Goal: Task Accomplishment & Management: Complete application form

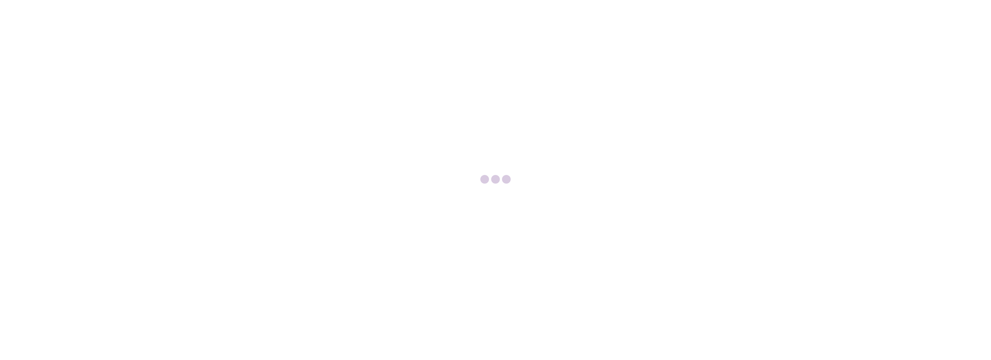
drag, startPoint x: 953, startPoint y: 194, endPoint x: 949, endPoint y: 193, distance: 4.0
click at [952, 194] on div at bounding box center [495, 180] width 991 height 360
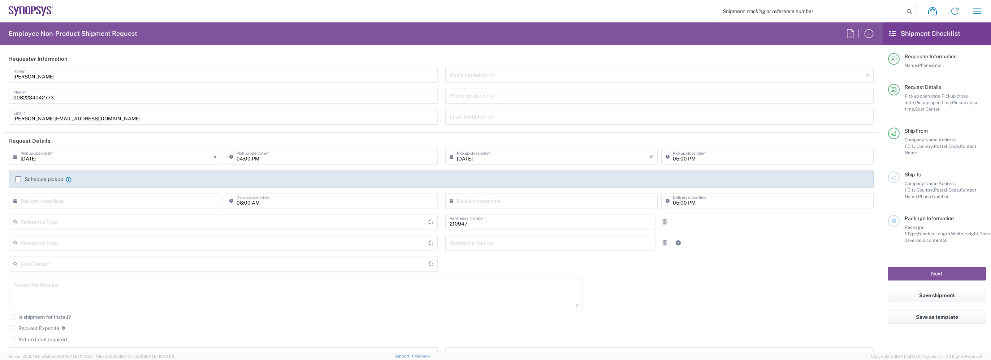
type input "Department"
type input "KR02, WWS, Ord Admin 210947"
type input "Delivered at Place"
type input "Gyeonggi-do"
type input "South Korea"
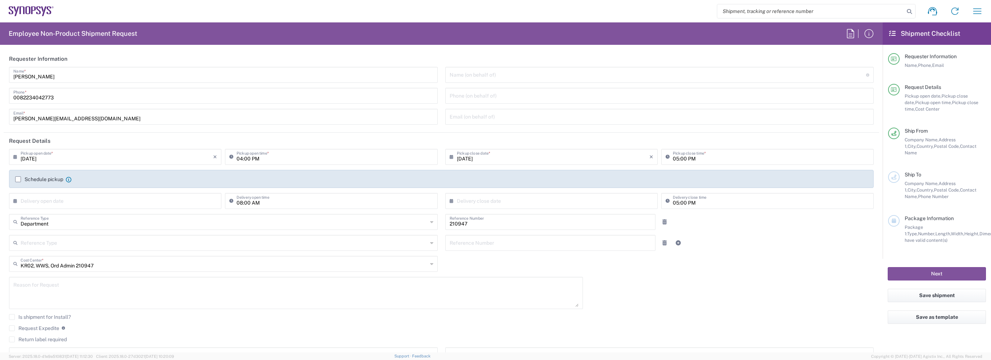
type input "South Korea"
type input "Seoul KR02"
click at [465, 82] on div "Name (on behalf of) Expedite requests must include authorized approver as "on b…" at bounding box center [659, 75] width 429 height 16
click at [482, 78] on input "text" at bounding box center [658, 74] width 417 height 13
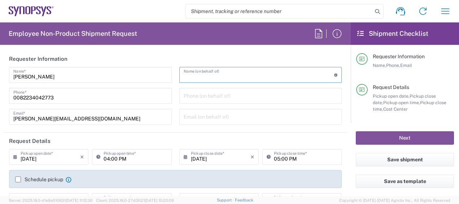
click at [211, 77] on input "text" at bounding box center [259, 74] width 151 height 13
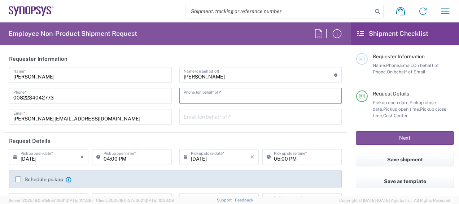
drag, startPoint x: 204, startPoint y: 96, endPoint x: 210, endPoint y: 99, distance: 6.8
click at [204, 96] on input "tel" at bounding box center [261, 95] width 154 height 13
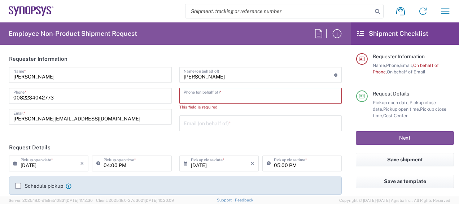
click at [223, 97] on input "tel" at bounding box center [261, 95] width 154 height 13
click at [222, 77] on input "Liz Song" at bounding box center [259, 74] width 151 height 13
drag, startPoint x: 218, startPoint y: 77, endPoint x: 104, endPoint y: 57, distance: 116.2
click at [104, 57] on agx-form-section "Requester Information Katherine Han Name * 0082234042773 Phone * khhan@synopsys…" at bounding box center [176, 95] width 344 height 88
type input "j"
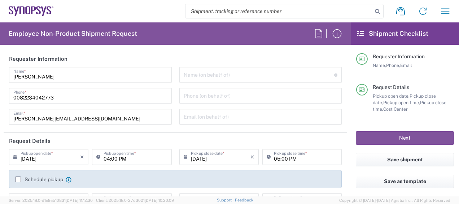
click at [224, 73] on input "text" at bounding box center [259, 74] width 151 height 13
drag, startPoint x: 197, startPoint y: 77, endPoint x: 227, endPoint y: 77, distance: 30.3
click at [197, 77] on input "text" at bounding box center [259, 74] width 151 height 13
paste input "Jung Hwan Oh"
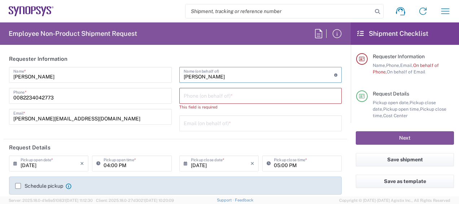
type input "Jung Hwan Oh"
click at [240, 103] on div "Phone (on behalf of) *" at bounding box center [260, 96] width 163 height 16
click at [197, 96] on input "tel" at bounding box center [261, 95] width 154 height 13
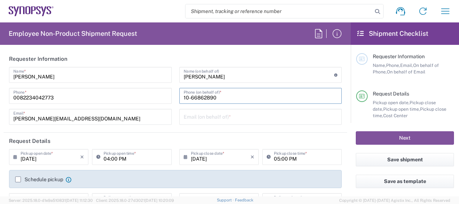
click at [204, 122] on div "Email (on behalf of) *" at bounding box center [260, 117] width 163 height 16
click at [207, 117] on input "text" at bounding box center [261, 116] width 154 height 13
click at [190, 96] on input "10-66862890" at bounding box center [261, 95] width 154 height 13
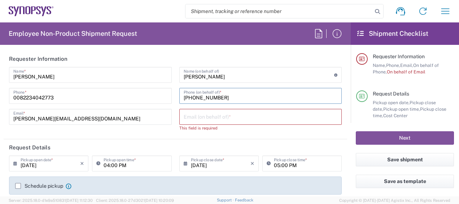
type input "10-6686-2890"
click at [218, 114] on input "text" at bounding box center [261, 116] width 154 height 13
drag, startPoint x: 190, startPoint y: 119, endPoint x: 196, endPoint y: 117, distance: 6.0
click at [190, 119] on input "text" at bounding box center [261, 116] width 154 height 13
click at [203, 114] on input "text" at bounding box center [261, 116] width 154 height 13
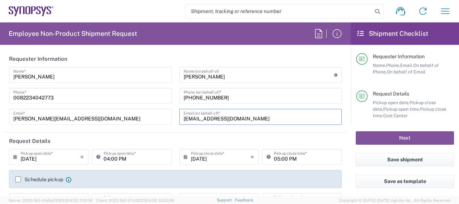
click at [271, 122] on input "jhoh@synopsys.com" at bounding box center [261, 116] width 154 height 13
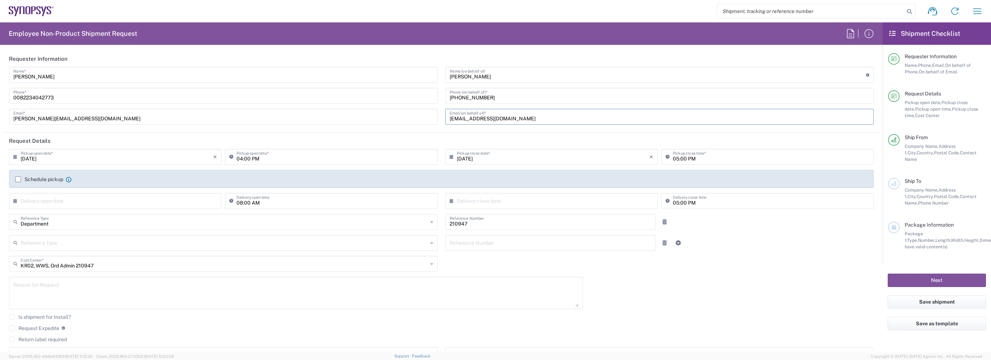
type input "jhoh@synopsys.com"
click at [16, 178] on label "Schedule pickup" at bounding box center [39, 179] width 48 height 6
click at [18, 179] on input "Schedule pickup" at bounding box center [18, 179] width 0 height 0
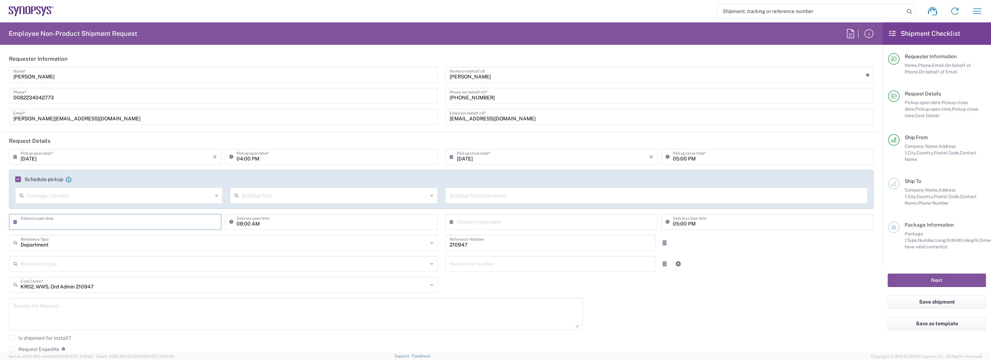
click at [52, 223] on input "text" at bounding box center [117, 221] width 192 height 13
click at [126, 265] on span "11" at bounding box center [127, 266] width 11 height 10
type input "09/11/2025"
click at [329, 228] on div "08:00 AM Delivery open time" at bounding box center [331, 222] width 212 height 16
click at [578, 229] on div "× Delivery close date" at bounding box center [551, 222] width 212 height 16
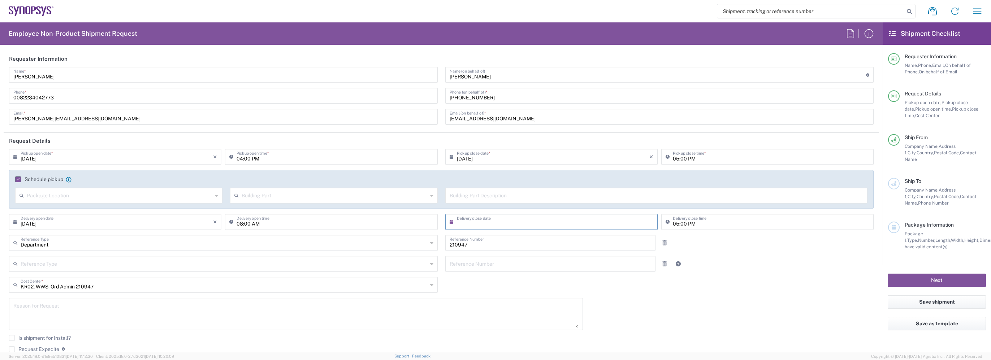
click at [650, 222] on div "× Delivery close date" at bounding box center [551, 222] width 212 height 16
click at [450, 222] on icon at bounding box center [453, 222] width 7 height 12
click at [560, 264] on span "11" at bounding box center [560, 266] width 11 height 10
type input "09/11/2025"
click at [758, 283] on div "09/11/2025 × Pickup open date * Cancel Apply 04:00 PM Pickup open time * 09/11/…" at bounding box center [441, 269] width 872 height 241
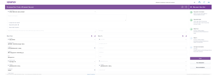
scroll to position [253, 0]
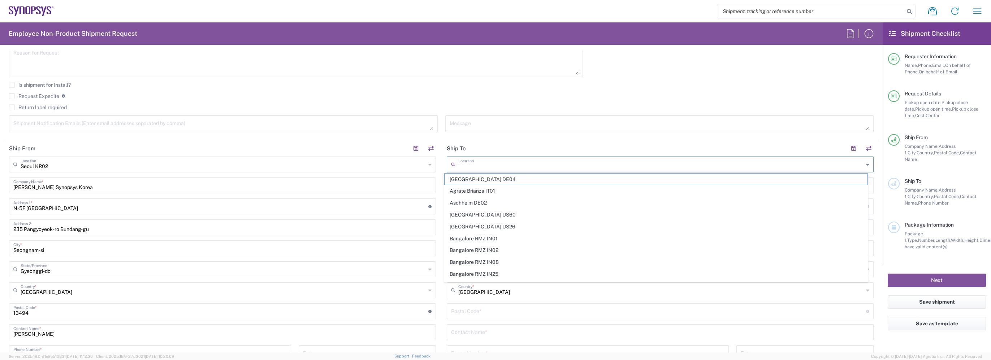
click at [491, 163] on input "text" at bounding box center [660, 163] width 405 height 13
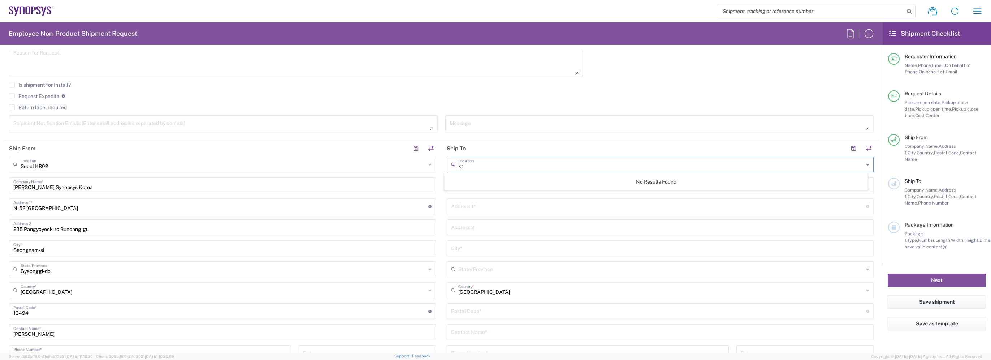
type input "k"
click at [483, 177] on span "Taipei TW01" at bounding box center [655, 179] width 422 height 11
type input "Taipei TW01"
type input "Synopsys Taipei TW01"
type input "Rm3108 31F 333 Section 1 Keelung Rd"
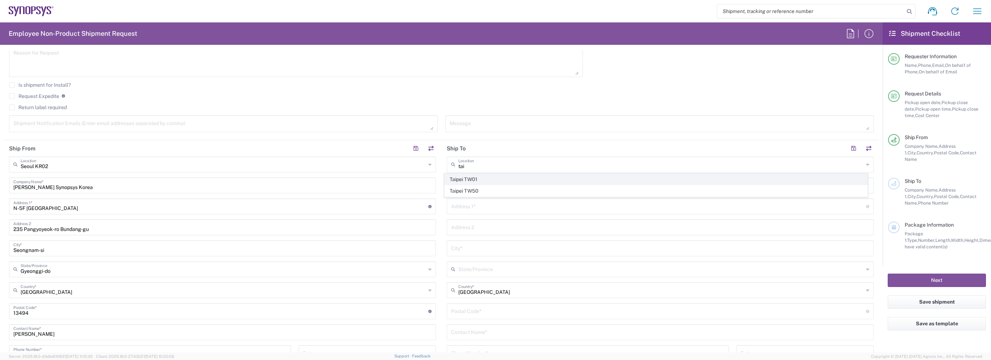
type input "Taipei"
type input "Taiwan"
type input "110"
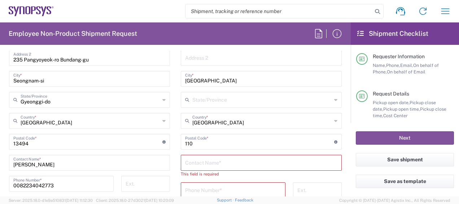
scroll to position [433, 0]
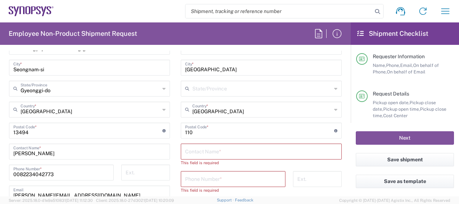
click at [204, 149] on input "text" at bounding box center [261, 150] width 152 height 13
paste input "Wan-Shan Liao"
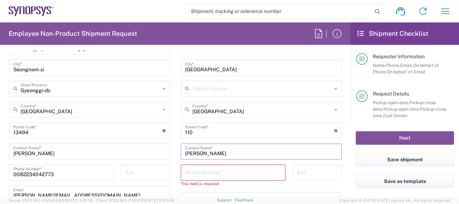
type input "Wan-Shan Liao"
click at [194, 170] on input "tel" at bounding box center [233, 171] width 96 height 13
paste input "886237255841"
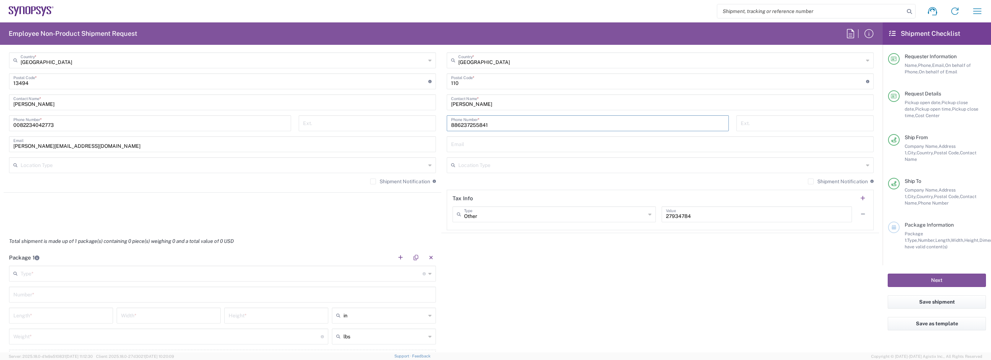
scroll to position [505, 0]
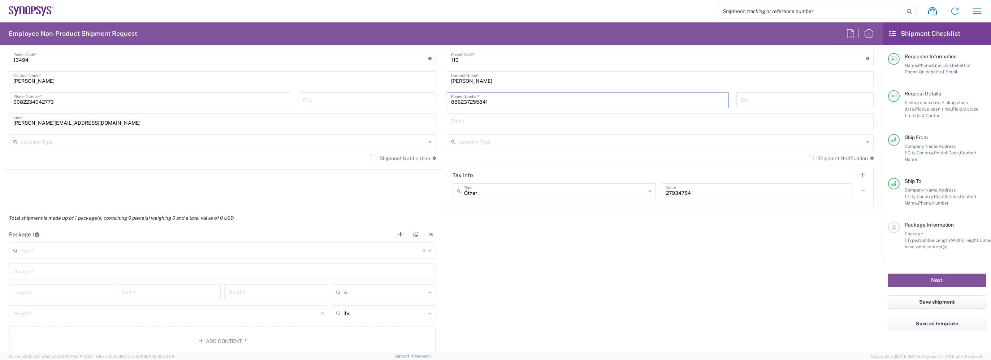
type input "886237255841"
click at [53, 251] on input "text" at bounding box center [222, 249] width 402 height 13
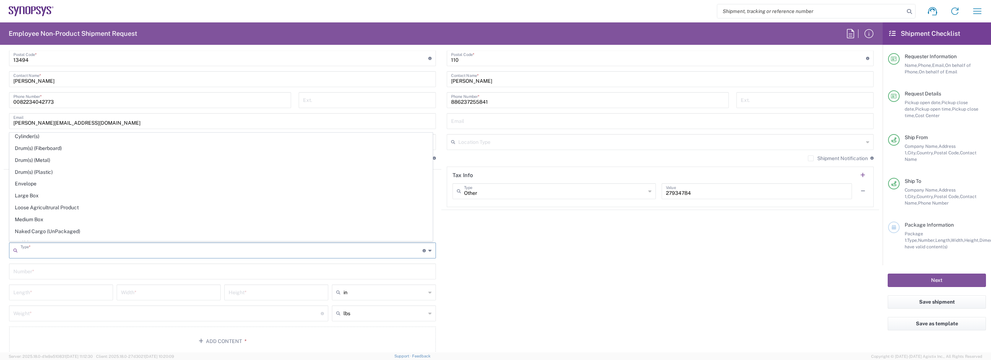
scroll to position [181, 0]
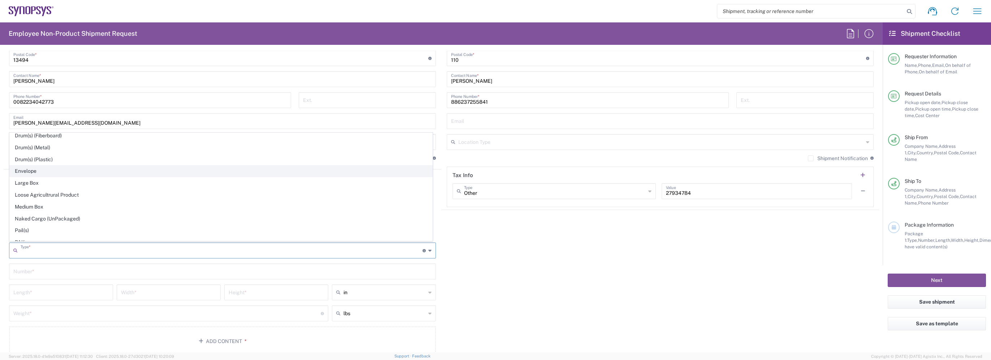
click at [38, 171] on span "Envelope" at bounding box center [221, 170] width 422 height 11
type input "Envelope"
type input "1"
type input "9.5"
type input "12.5"
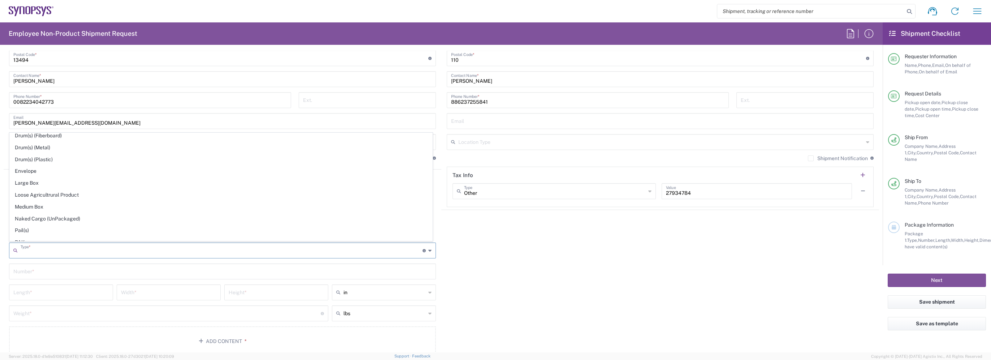
type input "0.25"
type input "1"
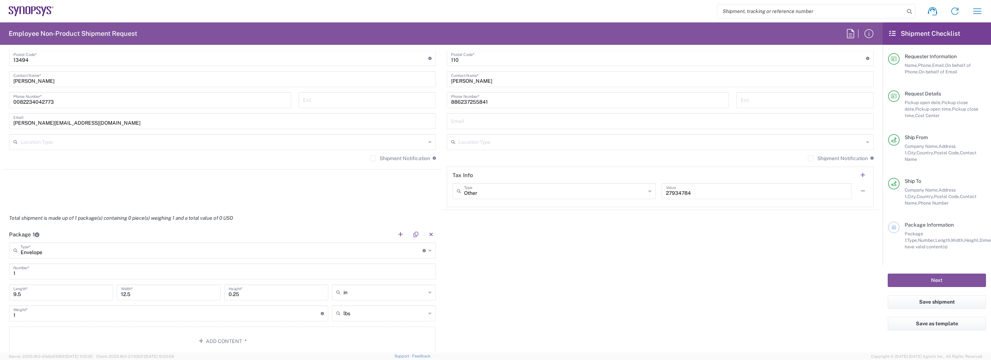
click at [628, 270] on div "Package 1 Envelope Type * Material used to package goods Bale(s) Basket(s) Bolt…" at bounding box center [441, 293] width 875 height 135
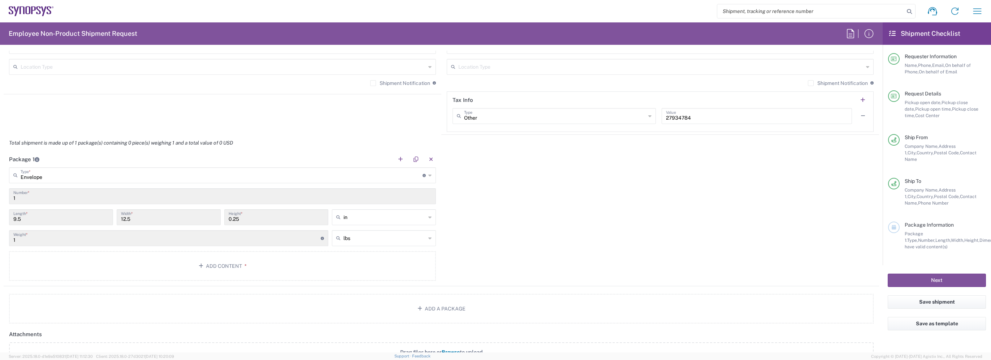
scroll to position [555, 0]
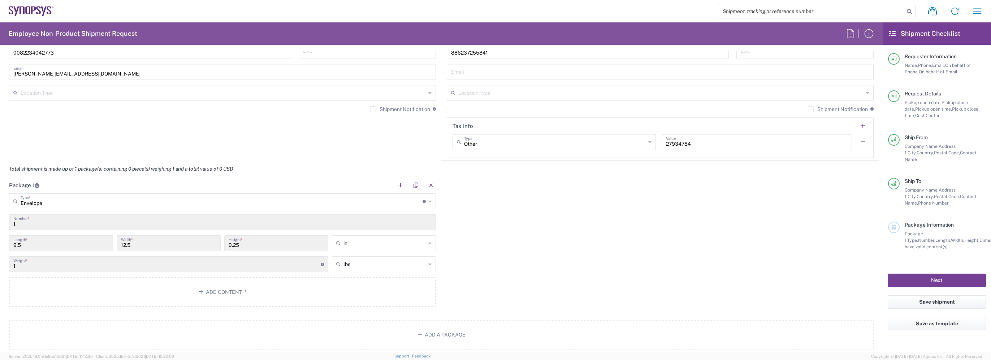
click at [934, 273] on button "Next" at bounding box center [936, 279] width 98 height 13
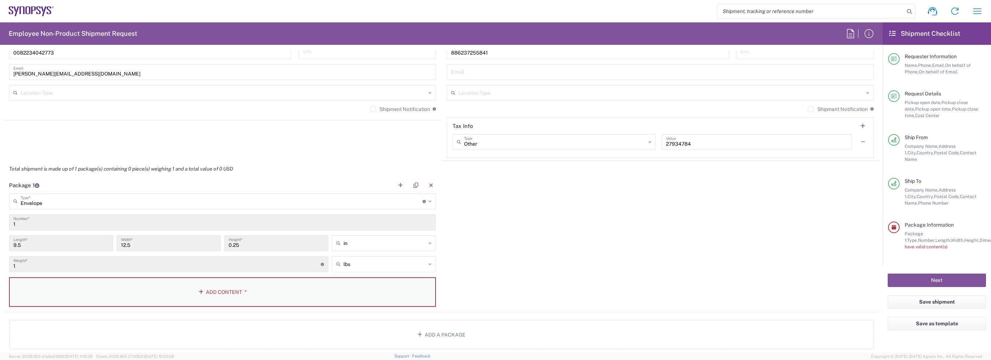
click at [134, 287] on button "Add Content *" at bounding box center [222, 292] width 427 height 30
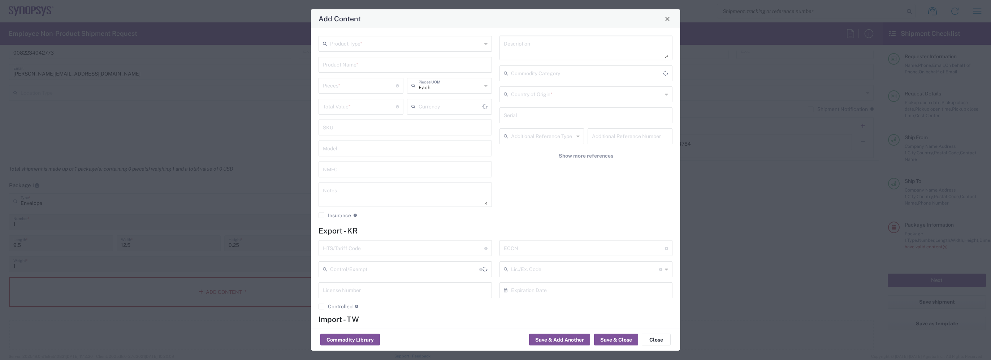
type input "US Dollar"
click at [358, 45] on input "text" at bounding box center [406, 43] width 152 height 13
click at [351, 61] on span "Documents" at bounding box center [403, 58] width 169 height 11
type input "Documents"
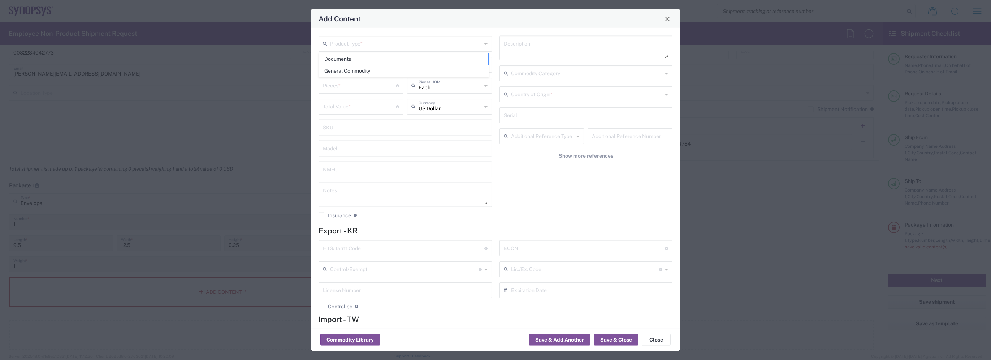
type input "1"
type textarea "Documents"
type input "South Korea"
type input "0000.00.0000"
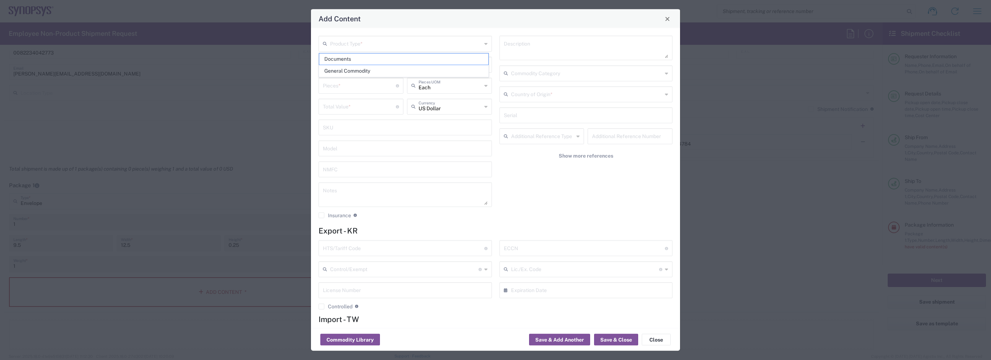
type input "0000.00.0000"
type input "Documents"
click at [355, 48] on input "Documents" at bounding box center [406, 43] width 152 height 13
click at [548, 204] on div "Documents Description Commodity Category South Korea Country of Origin * Serial…" at bounding box center [585, 130] width 181 height 188
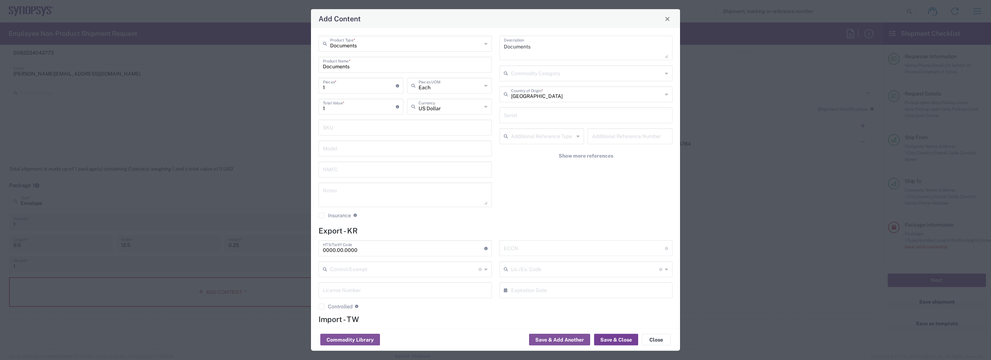
click at [622, 340] on button "Save & Close" at bounding box center [616, 340] width 44 height 12
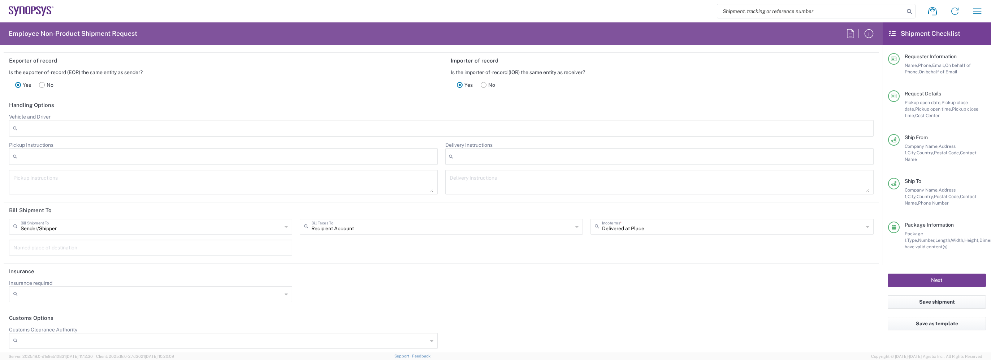
scroll to position [958, 0]
click at [914, 275] on button "Next" at bounding box center [936, 279] width 98 height 13
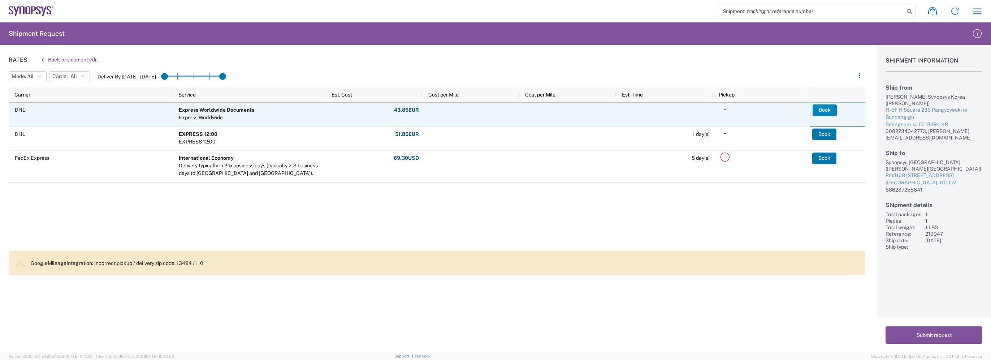
click at [828, 111] on button "Book" at bounding box center [824, 110] width 24 height 12
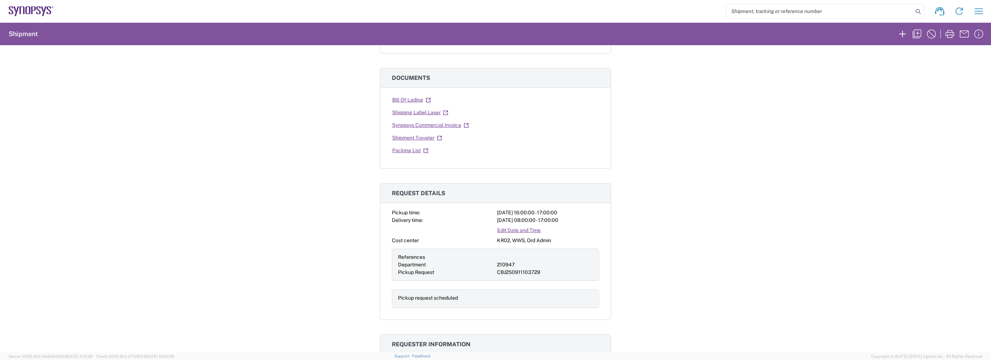
scroll to position [108, 0]
